Goal: Task Accomplishment & Management: Manage account settings

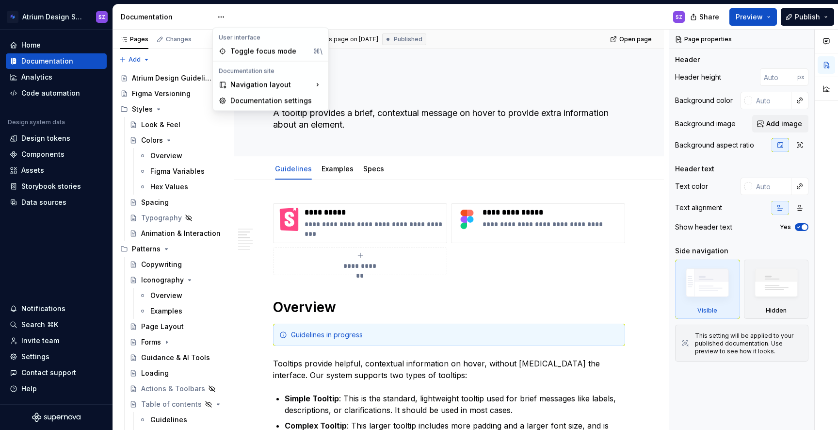
scroll to position [513, 0]
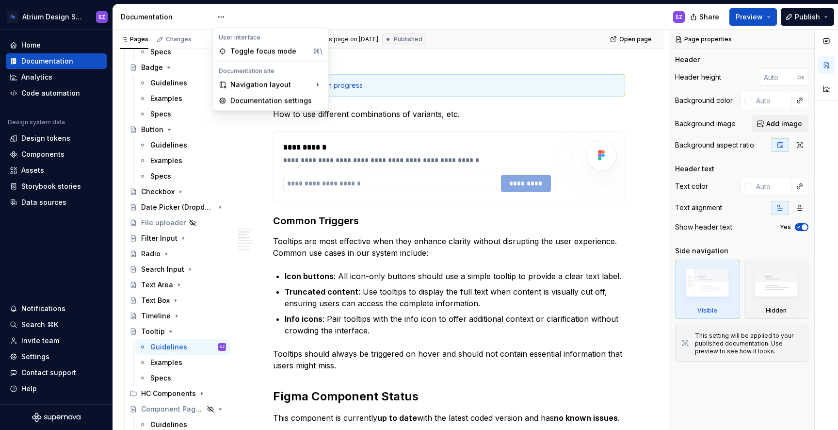
click at [248, 97] on div "Documentation settings" at bounding box center [276, 101] width 92 height 10
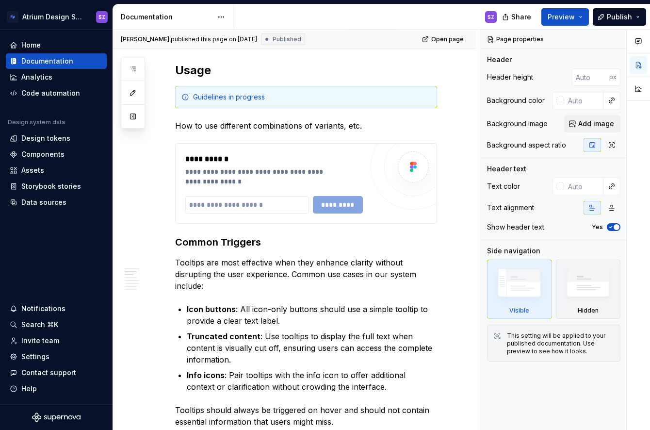
type textarea "*"
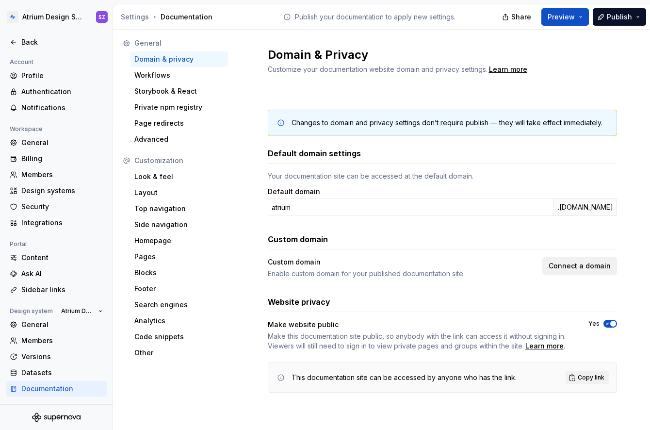
click at [581, 274] on button "Connect a domain" at bounding box center [579, 265] width 75 height 17
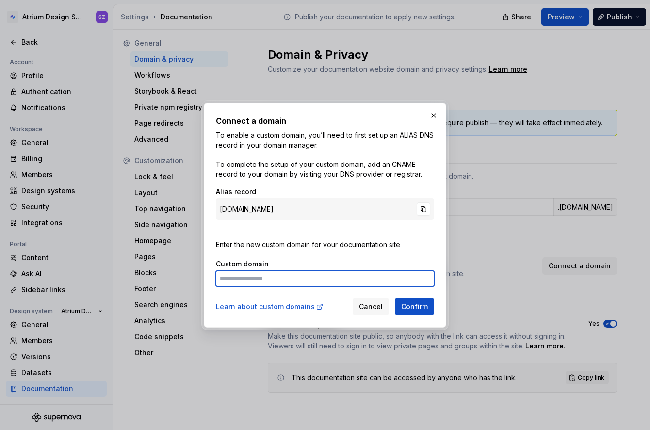
click at [340, 276] on input at bounding box center [325, 279] width 218 height 16
type input "**********"
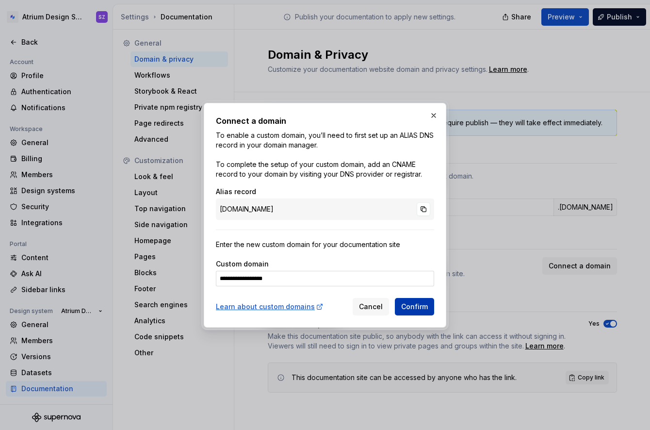
click at [413, 304] on span "Confirm" at bounding box center [414, 307] width 27 height 10
